Goal: Complete application form: Complete application form

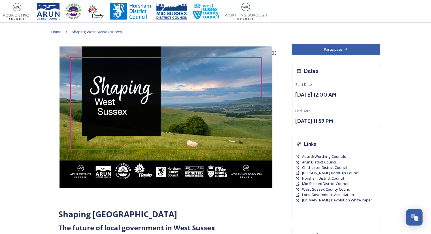
click at [337, 50] on button "Participate" at bounding box center [336, 50] width 88 height 12
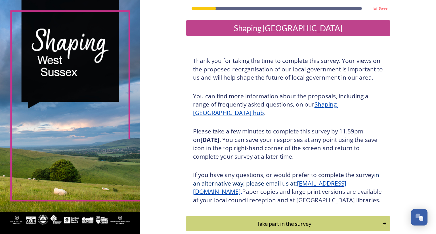
click at [308, 62] on h3 "Thank you for taking the time to complete this survey. Your views on the propos…" at bounding box center [288, 69] width 190 height 25
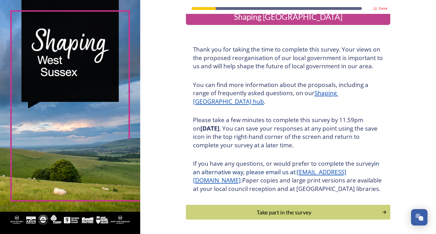
scroll to position [38, 0]
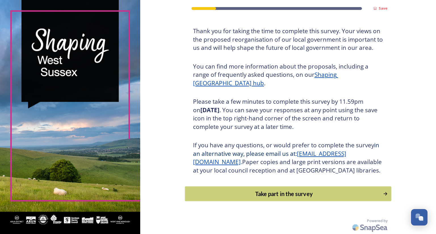
click at [296, 193] on div "Take part in the survey" at bounding box center [284, 194] width 192 height 9
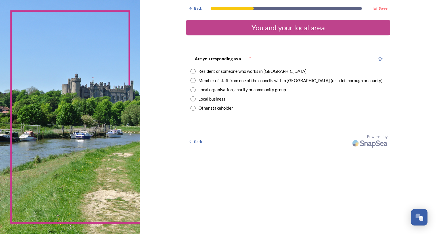
click at [191, 71] on input "radio" at bounding box center [192, 71] width 5 height 5
radio input "true"
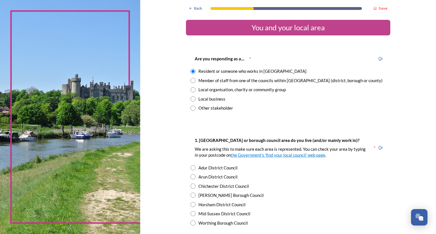
click at [190, 185] on input "radio" at bounding box center [192, 186] width 5 height 5
radio input "true"
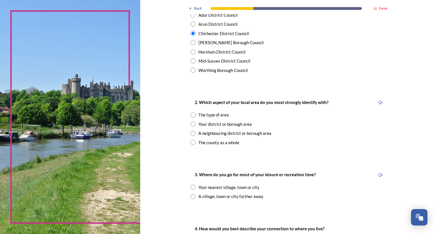
scroll to position [170, 0]
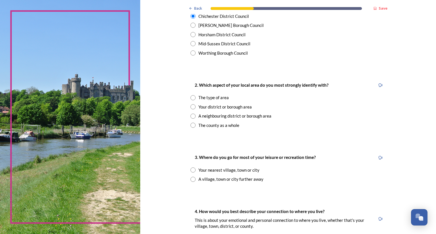
click at [190, 96] on input "radio" at bounding box center [192, 97] width 5 height 5
radio input "true"
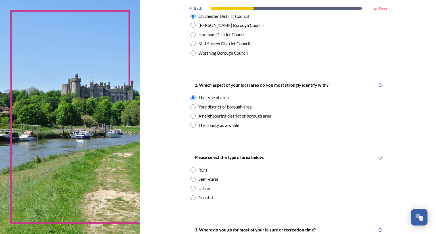
click at [192, 180] on input "radio" at bounding box center [192, 179] width 5 height 5
radio input "true"
click at [186, 182] on div "Please select the type of area below. Rural Semi-rural Urban Coastal" at bounding box center [288, 177] width 204 height 58
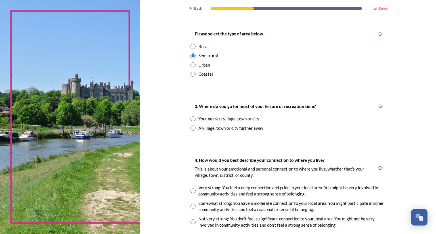
scroll to position [295, 0]
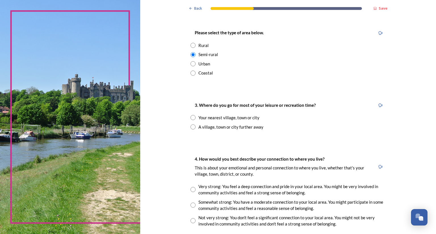
click at [191, 117] on input "radio" at bounding box center [192, 117] width 5 height 5
radio input "true"
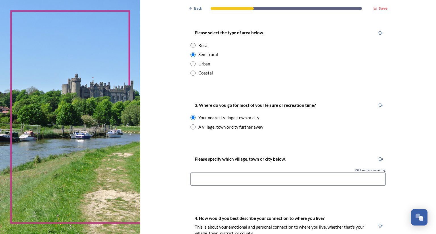
click at [227, 176] on input at bounding box center [287, 179] width 195 height 13
type input "Chichester"
click at [168, 179] on div "Back Save You and your local area Are you responding as a.... * Resident or som…" at bounding box center [288, 105] width 296 height 800
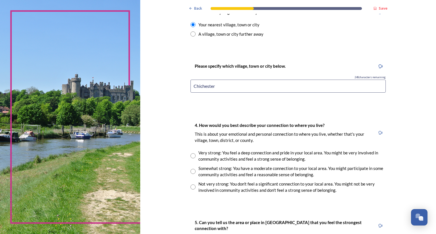
scroll to position [431, 0]
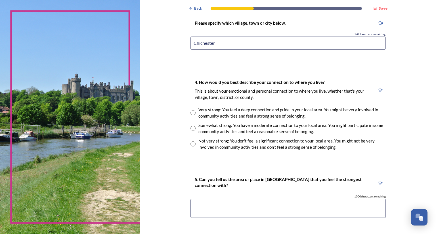
click at [191, 113] on input "radio" at bounding box center [192, 112] width 5 height 5
radio input "true"
click at [211, 206] on textarea at bounding box center [287, 208] width 195 height 19
type textarea "C"
type textarea "Chicheester, south downs and the sea"
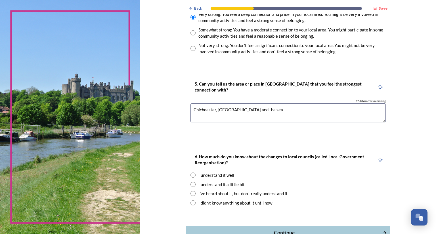
scroll to position [565, 0]
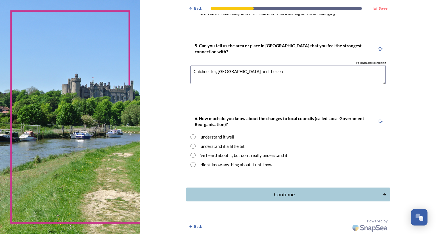
click at [192, 136] on input "radio" at bounding box center [192, 136] width 5 height 5
radio input "true"
click at [282, 196] on div "Continue" at bounding box center [284, 195] width 192 height 8
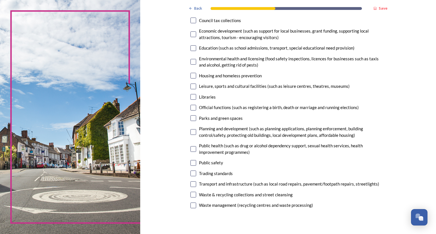
scroll to position [113, 0]
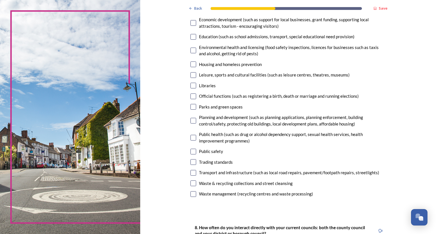
click at [190, 121] on input "checkbox" at bounding box center [193, 121] width 6 height 6
checkbox input "true"
click at [190, 173] on input "checkbox" at bounding box center [193, 173] width 6 height 6
checkbox input "true"
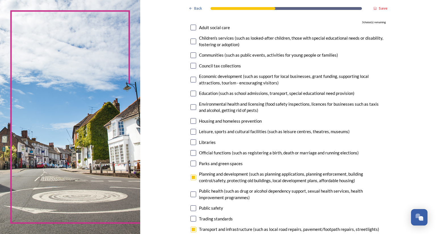
scroll to position [45, 0]
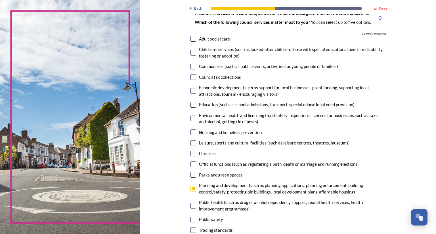
click at [190, 132] on input "checkbox" at bounding box center [193, 133] width 6 height 6
checkbox input "true"
click at [191, 106] on input "checkbox" at bounding box center [193, 105] width 6 height 6
checkbox input "true"
click at [191, 92] on input "checkbox" at bounding box center [193, 91] width 6 height 6
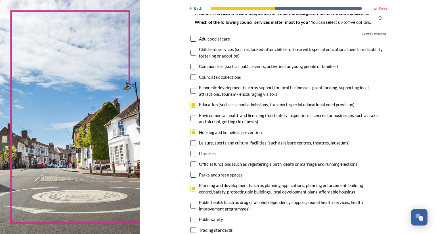
checkbox input "true"
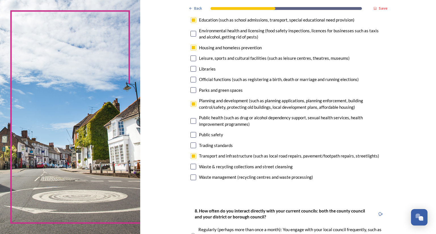
scroll to position [182, 0]
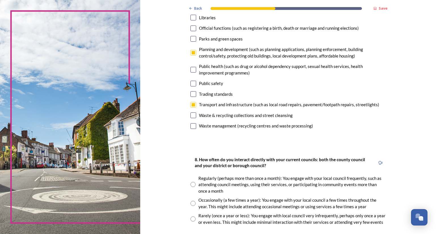
click at [182, 174] on div "Back Save Your local services 7. Council services will continue, no matter what…" at bounding box center [288, 177] width 296 height 718
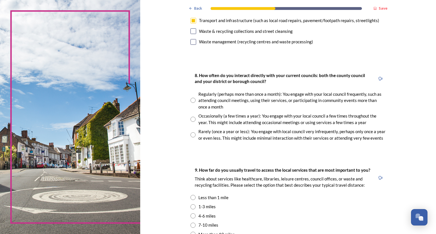
scroll to position [284, 0]
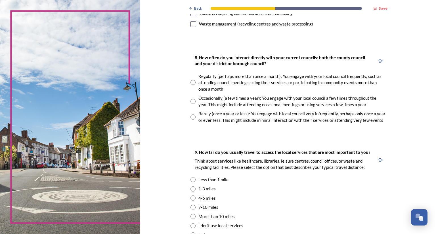
click at [190, 101] on input "radio" at bounding box center [192, 101] width 5 height 5
radio input "true"
click at [166, 162] on div "Back Save Your local services 7. Council services will continue, no matter what…" at bounding box center [288, 75] width 296 height 718
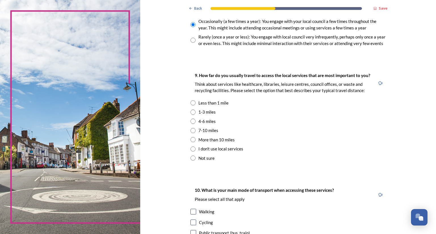
scroll to position [363, 0]
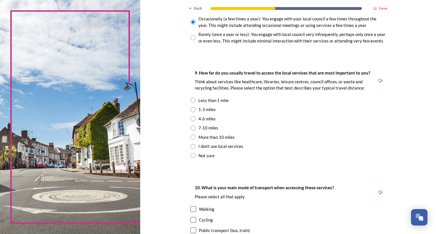
click at [193, 117] on div "4-6 miles" at bounding box center [287, 119] width 195 height 7
radio input "true"
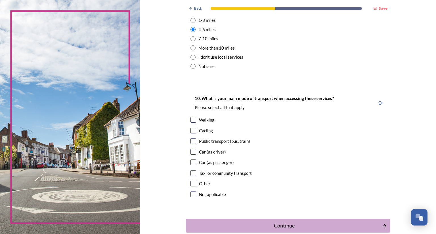
scroll to position [477, 0]
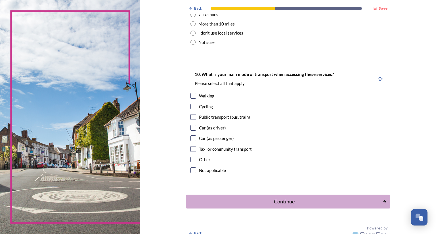
click at [190, 127] on input "checkbox" at bounding box center [193, 128] width 6 height 6
checkbox input "true"
click at [191, 137] on input "checkbox" at bounding box center [193, 139] width 6 height 6
checkbox input "true"
click at [191, 95] on input "checkbox" at bounding box center [193, 96] width 6 height 6
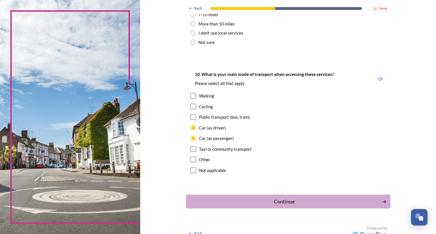
checkbox input "true"
click at [275, 201] on div "Continue" at bounding box center [284, 202] width 192 height 8
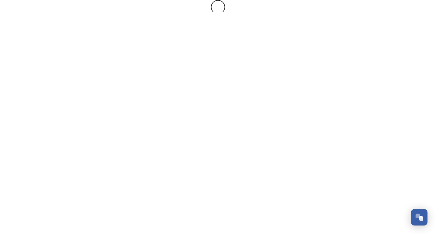
scroll to position [0, 0]
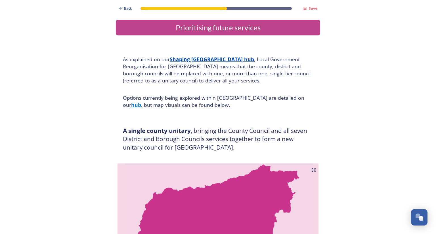
click at [148, 105] on h4 "Options currently being explored within West Sussex are detailed on our hub , b…" at bounding box center [218, 101] width 190 height 14
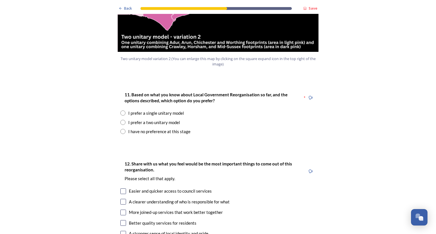
scroll to position [703, 0]
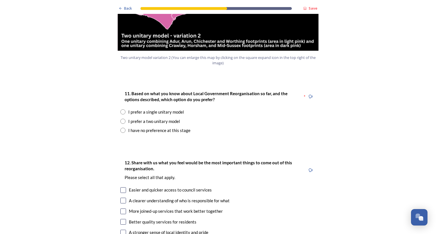
click at [121, 119] on input "radio" at bounding box center [122, 121] width 5 height 5
radio input "true"
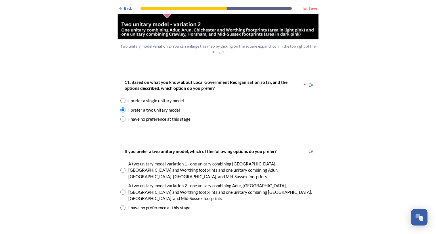
scroll to position [749, 0]
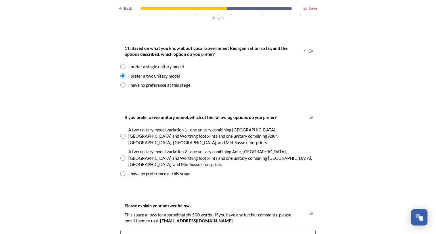
click at [120, 134] on input "radio" at bounding box center [122, 136] width 5 height 5
radio input "true"
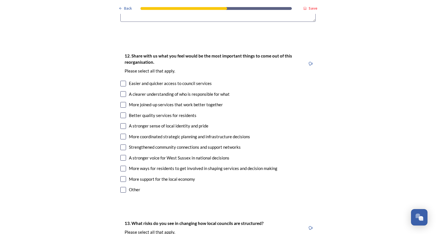
scroll to position [1033, 0]
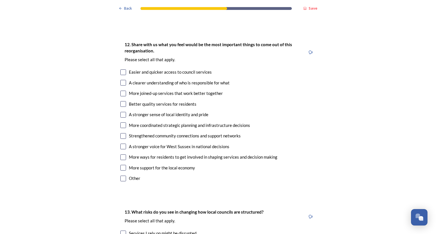
click at [121, 80] on input "checkbox" at bounding box center [123, 83] width 6 height 6
checkbox input "true"
click at [120, 91] on input "checkbox" at bounding box center [123, 94] width 6 height 6
checkbox input "true"
click at [120, 101] on input "checkbox" at bounding box center [123, 104] width 6 height 6
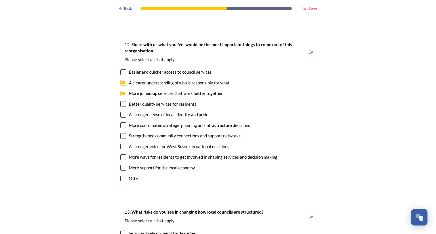
checkbox input "true"
click at [120, 123] on input "checkbox" at bounding box center [123, 126] width 6 height 6
checkbox input "true"
click at [120, 144] on input "checkbox" at bounding box center [123, 147] width 6 height 6
checkbox input "true"
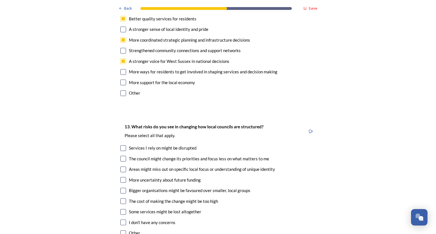
scroll to position [1157, 0]
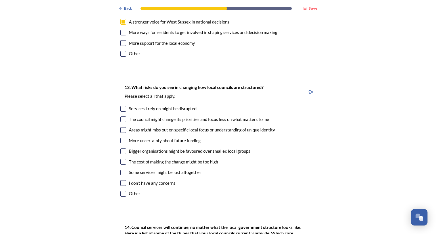
click at [123, 138] on input "checkbox" at bounding box center [123, 141] width 6 height 6
checkbox input "true"
click at [121, 149] on input "checkbox" at bounding box center [123, 152] width 6 height 6
checkbox input "true"
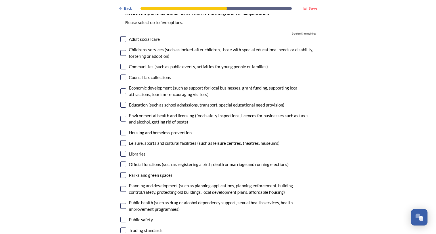
scroll to position [1384, 0]
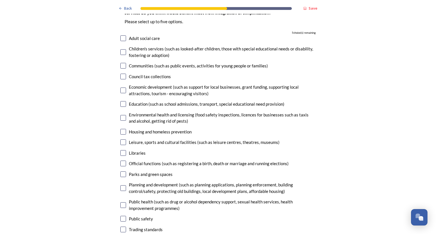
click at [122, 88] on input "checkbox" at bounding box center [123, 91] width 6 height 6
checkbox input "true"
click at [120, 129] on input "checkbox" at bounding box center [123, 132] width 6 height 6
checkbox input "true"
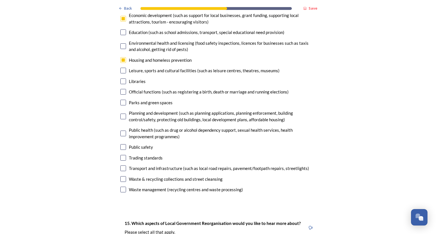
scroll to position [1475, 0]
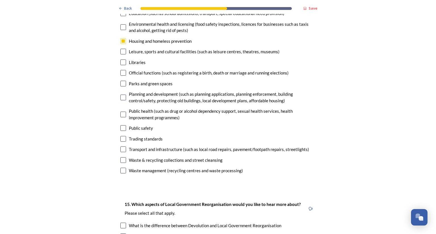
click at [120, 147] on input "checkbox" at bounding box center [123, 150] width 6 height 6
checkbox input "true"
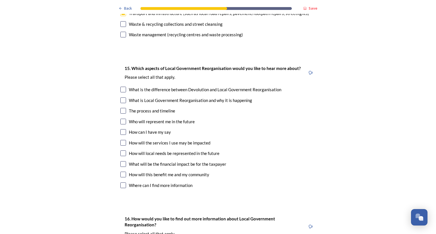
scroll to position [1623, 0]
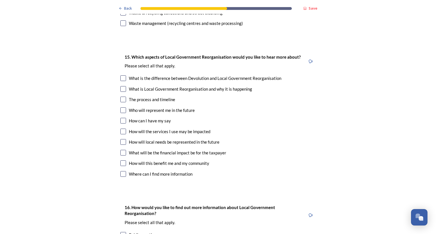
click at [120, 75] on input "checkbox" at bounding box center [123, 78] width 6 height 6
checkbox input "true"
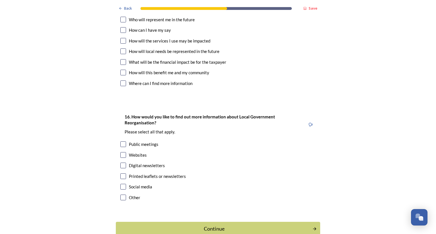
scroll to position [1718, 0]
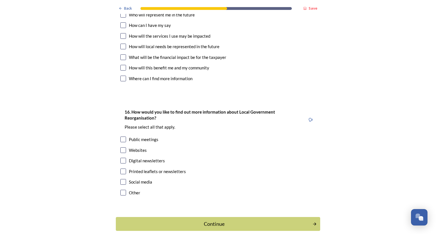
click at [121, 148] on input "checkbox" at bounding box center [123, 151] width 6 height 6
checkbox input "true"
click at [208, 220] on div "Continue" at bounding box center [214, 224] width 192 height 8
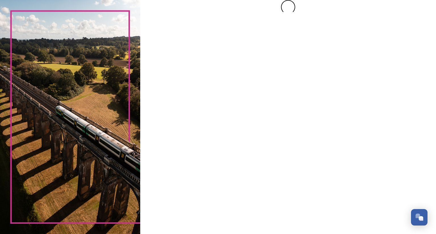
scroll to position [0, 0]
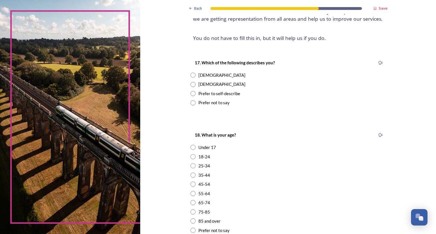
scroll to position [79, 0]
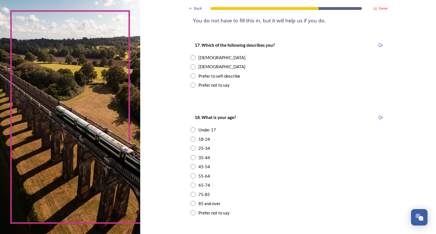
click at [190, 67] on input "radio" at bounding box center [192, 66] width 5 height 5
radio input "true"
click at [190, 177] on input "radio" at bounding box center [192, 176] width 5 height 5
radio input "true"
click at [191, 167] on input "radio" at bounding box center [192, 166] width 5 height 5
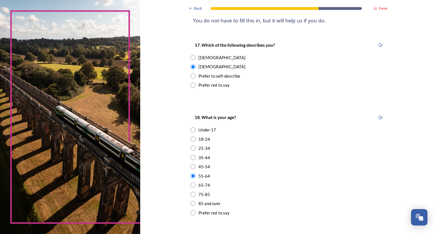
radio input "true"
click at [174, 168] on div "Back Save About you We would now like to know a little more about you. This wil…" at bounding box center [288, 166] width 296 height 491
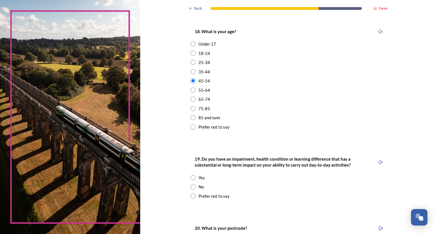
scroll to position [250, 0]
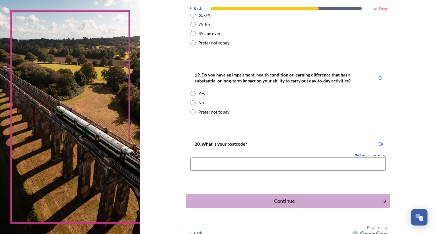
click at [191, 103] on input "radio" at bounding box center [192, 102] width 5 height 5
radio input "true"
click at [207, 162] on input at bounding box center [287, 164] width 195 height 13
type input "po188ee"
click at [267, 198] on div "Continue" at bounding box center [284, 201] width 192 height 8
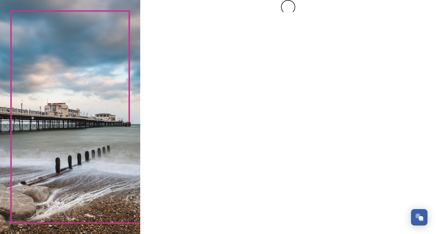
scroll to position [0, 0]
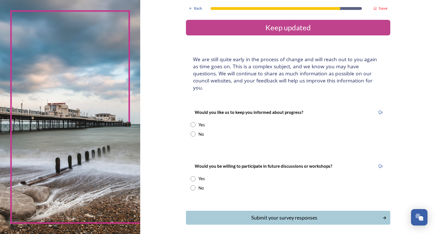
click at [191, 122] on input "radio" at bounding box center [192, 124] width 5 height 5
radio input "true"
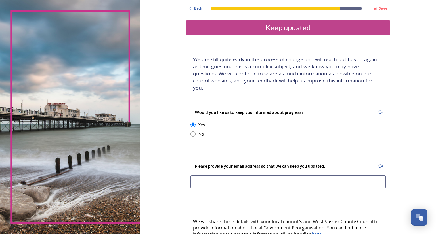
click at [173, 164] on div "Back Save Keep updated We are still quite early in the process of change and wi…" at bounding box center [288, 175] width 296 height 351
